Goal: Information Seeking & Learning: Learn about a topic

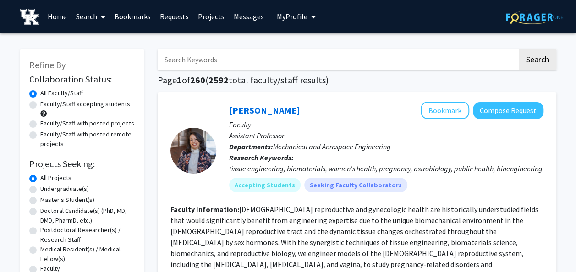
click at [299, 19] on span "My Profile" at bounding box center [292, 16] width 31 height 9
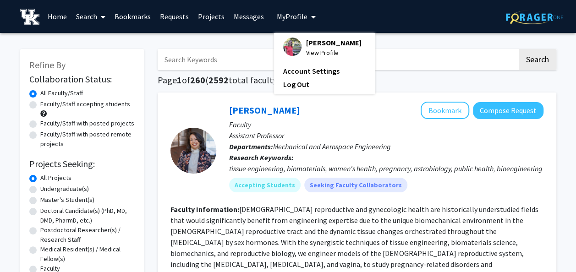
click at [299, 19] on span "My Profile" at bounding box center [292, 16] width 31 height 9
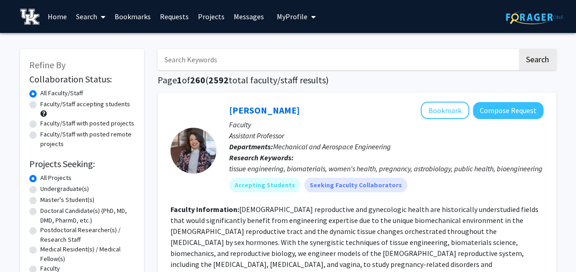
click at [96, 14] on link "Search" at bounding box center [90, 16] width 38 height 32
click at [198, 54] on input "Search Keywords" at bounding box center [337, 59] width 359 height 21
click at [69, 187] on label "Undergraduate(s)" at bounding box center [64, 189] width 49 height 10
click at [46, 187] on input "Undergraduate(s)" at bounding box center [43, 187] width 6 height 6
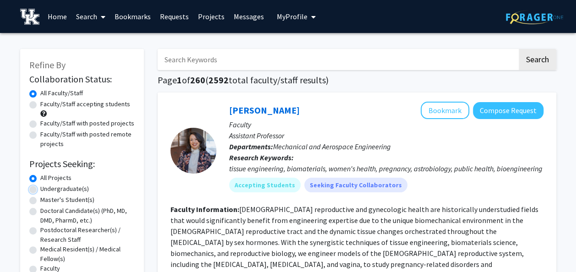
radio input "true"
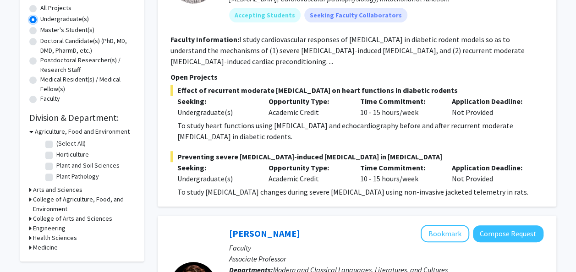
scroll to position [171, 0]
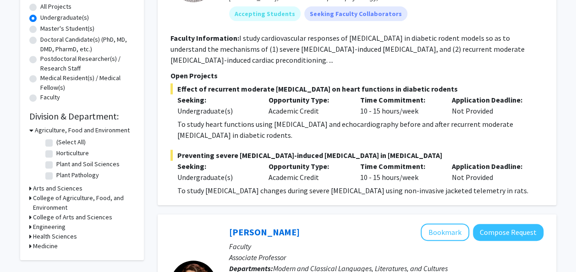
click at [38, 185] on h3 "Arts and Sciences" at bounding box center [57, 189] width 49 height 10
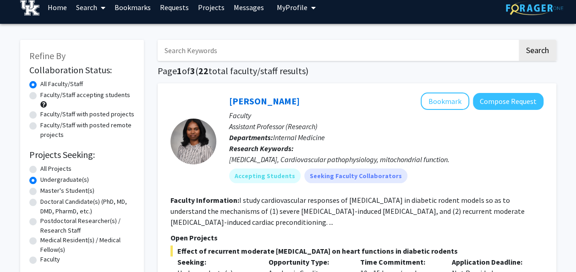
scroll to position [0, 0]
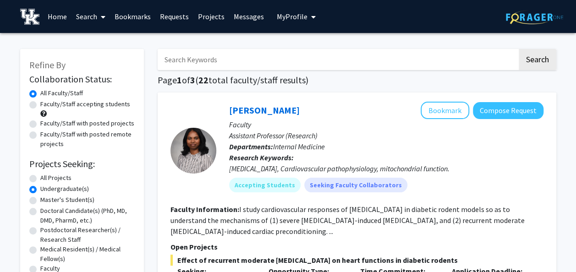
click at [217, 62] on input "Search Keywords" at bounding box center [337, 59] width 359 height 21
type input "chemistry"
click at [518, 49] on button "Search" at bounding box center [537, 59] width 38 height 21
radio input "true"
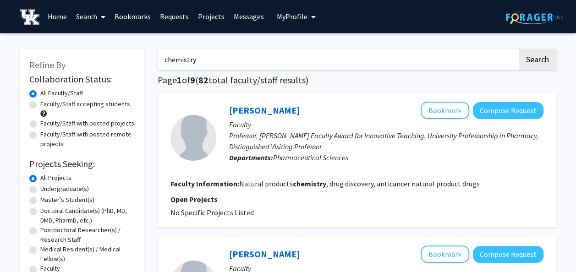
click at [80, 190] on label "Undergraduate(s)" at bounding box center [64, 189] width 49 height 10
click at [46, 190] on input "Undergraduate(s)" at bounding box center [43, 187] width 6 height 6
radio input "true"
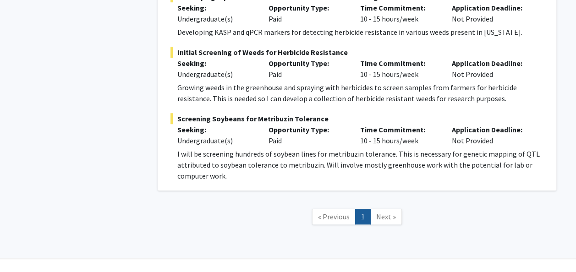
scroll to position [1999, 0]
